Goal: Complete application form

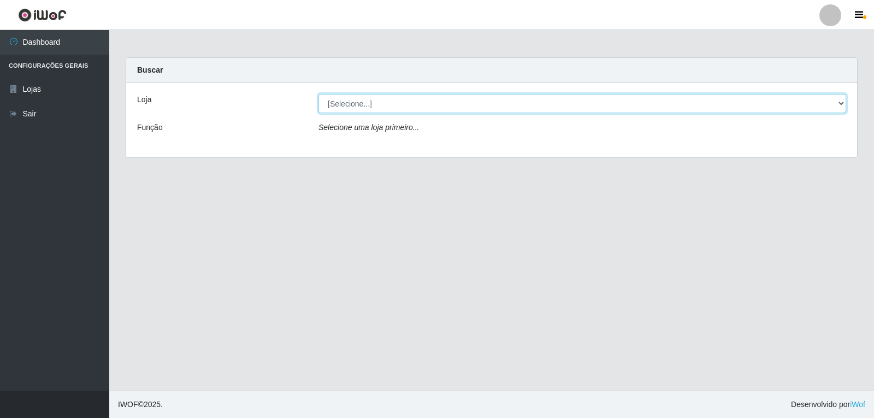
click at [835, 108] on select "[Selecione...] Hiper Queiroz - [GEOGRAPHIC_DATA]" at bounding box center [582, 103] width 528 height 19
select select "513"
click at [318, 94] on select "[Selecione...] Hiper Queiroz - [GEOGRAPHIC_DATA]" at bounding box center [582, 103] width 528 height 19
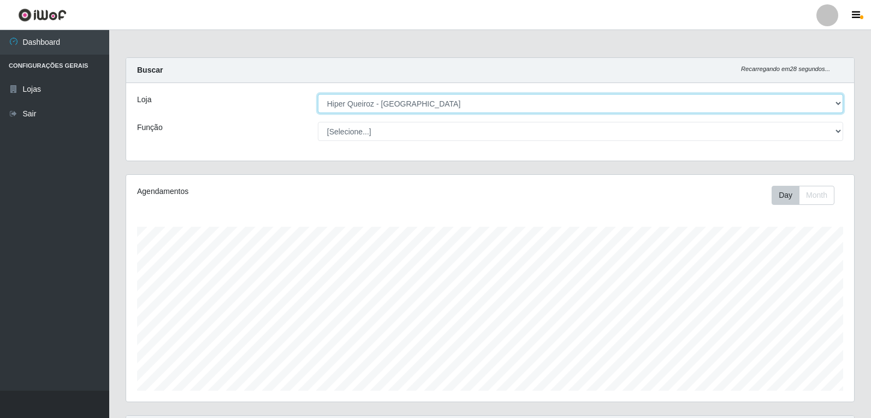
scroll to position [227, 728]
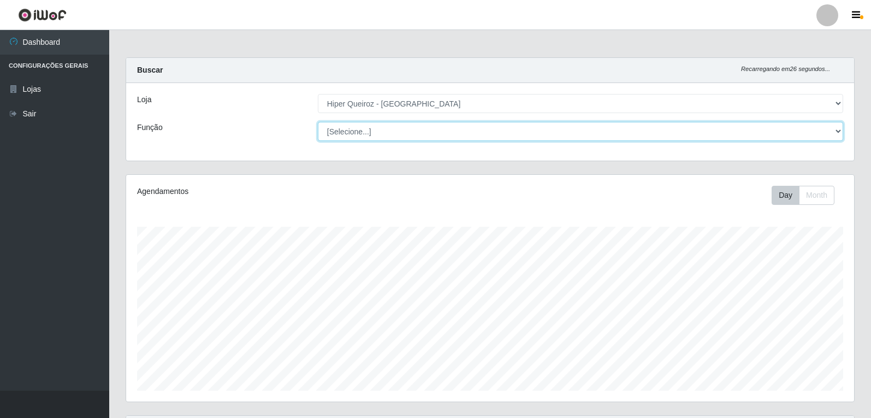
click at [836, 132] on select "[Selecione...] Embalador Embalador + Embalador ++ Operador de Caixa Operador de…" at bounding box center [581, 131] width 526 height 19
click at [318, 122] on select "[Selecione...] Embalador Embalador + Embalador ++ Operador de Caixa Operador de…" at bounding box center [581, 131] width 526 height 19
click at [837, 135] on select "[Selecione...] Embalador Embalador + Embalador ++ Operador de Caixa Operador de…" at bounding box center [581, 131] width 526 height 19
select select "1"
click at [318, 122] on select "[Selecione...] Embalador Embalador + Embalador ++ Operador de Caixa Operador de…" at bounding box center [581, 131] width 526 height 19
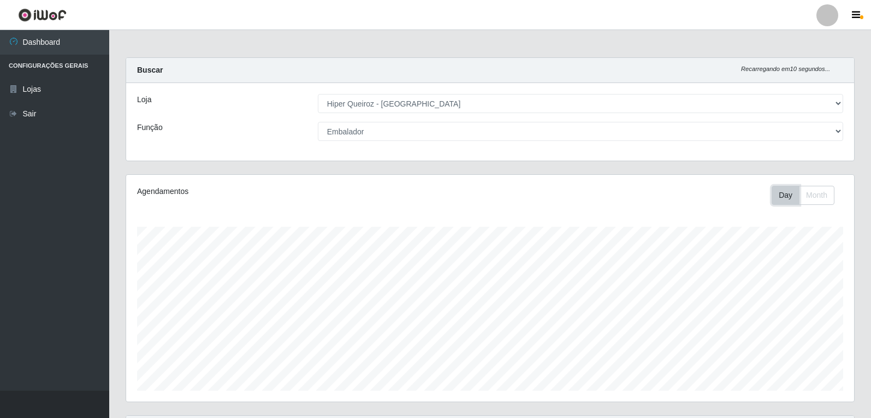
click at [792, 196] on button "Day" at bounding box center [786, 195] width 28 height 19
click at [794, 196] on button "Day" at bounding box center [786, 195] width 28 height 19
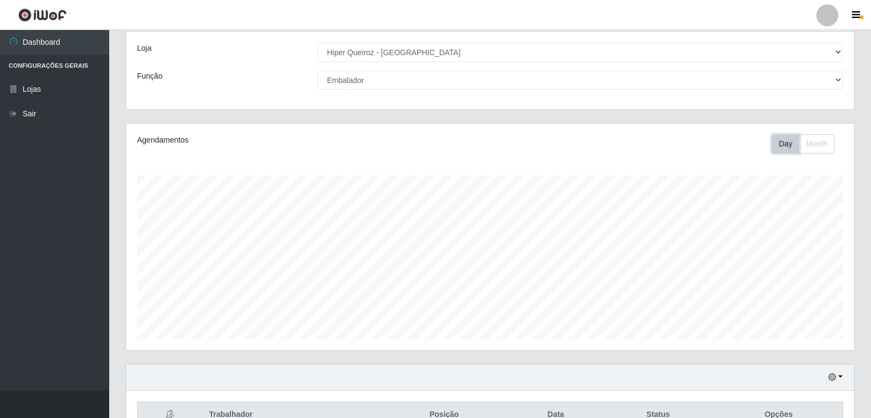
scroll to position [0, 0]
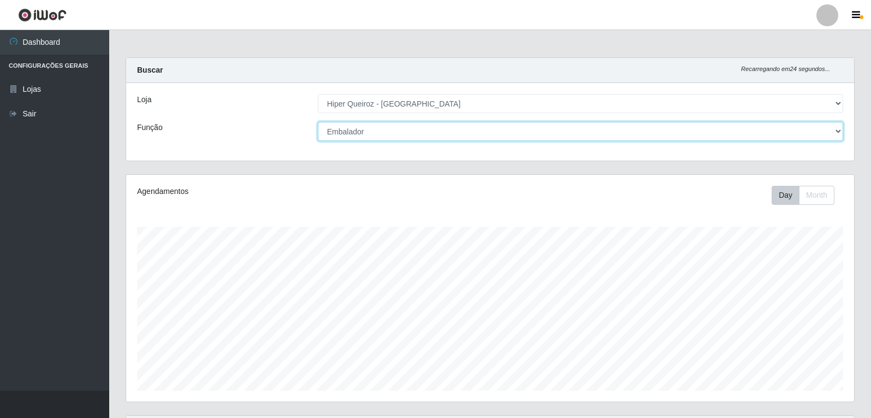
click at [837, 132] on select "[Selecione...] Embalador Embalador + Embalador ++ Operador de Caixa Operador de…" at bounding box center [581, 131] width 526 height 19
click at [318, 122] on select "[Selecione...] Embalador Embalador + Embalador ++ Operador de Caixa Operador de…" at bounding box center [581, 131] width 526 height 19
